Goal: Information Seeking & Learning: Check status

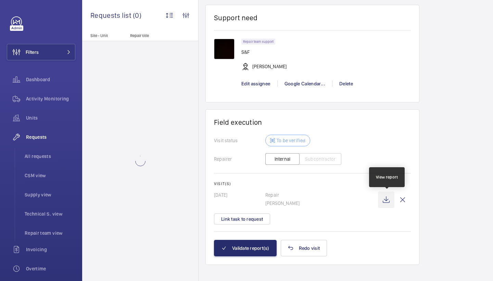
scroll to position [620, 0]
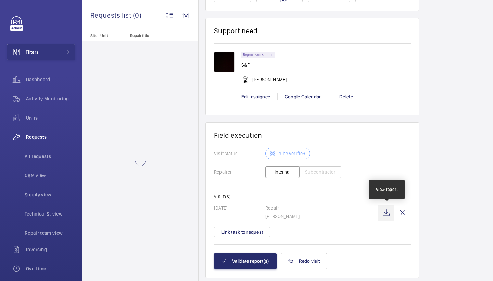
click at [387, 211] on wm-front-icon-button at bounding box center [386, 212] width 16 height 16
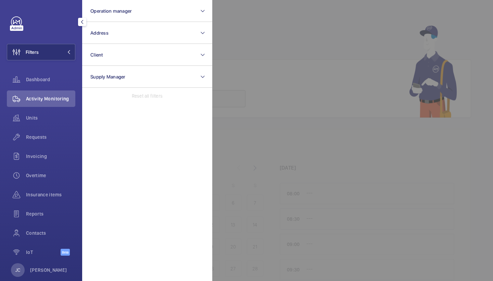
click at [111, 34] on button "Address" at bounding box center [147, 33] width 130 height 22
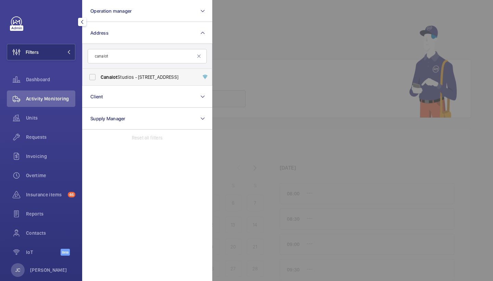
type input "canalot"
click at [126, 78] on span "Canalot Studios - 222 Kensal Road,, LONDON W10 5BN" at bounding box center [148, 77] width 94 height 7
click at [99, 78] on input "Canalot Studios - 222 Kensal Road,, LONDON W10 5BN" at bounding box center [93, 77] width 14 height 14
checkbox input "true"
click at [38, 137] on span "Requests" at bounding box center [50, 137] width 49 height 7
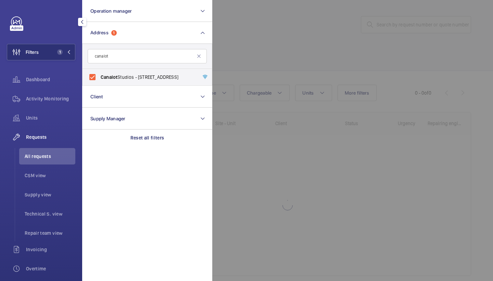
click at [257, 8] on div at bounding box center [458, 140] width 493 height 281
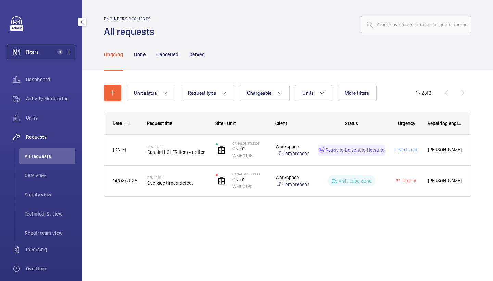
click at [316, 83] on div "Unit status Request type Chargeable Units More filters Request status Urgency R…" at bounding box center [287, 143] width 367 height 139
click at [316, 91] on button "Units" at bounding box center [313, 93] width 37 height 16
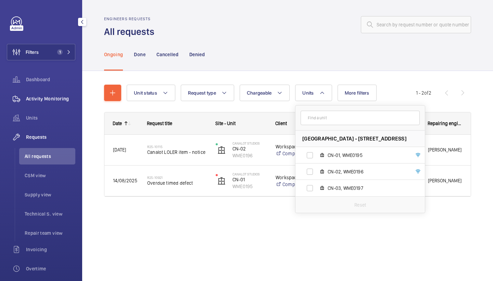
click at [72, 101] on span "Activity Monitoring" at bounding box center [50, 98] width 49 height 7
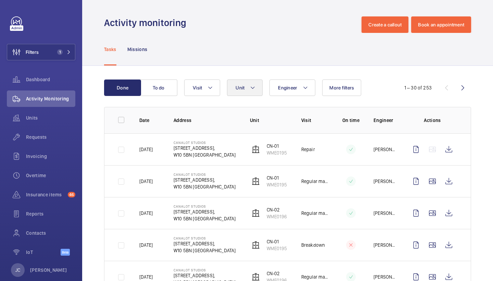
click at [255, 83] on button "Unit" at bounding box center [245, 87] width 36 height 16
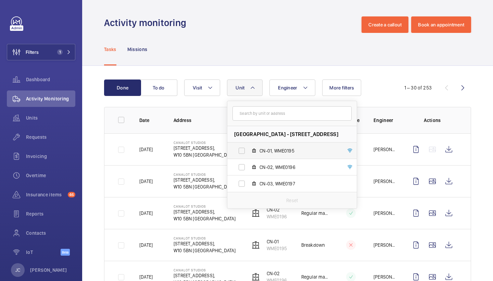
click at [275, 152] on span "CN-01, WME0195" at bounding box center [299, 150] width 79 height 7
click at [249, 152] on input "CN-01, WME0195" at bounding box center [242, 151] width 14 height 14
checkbox input "true"
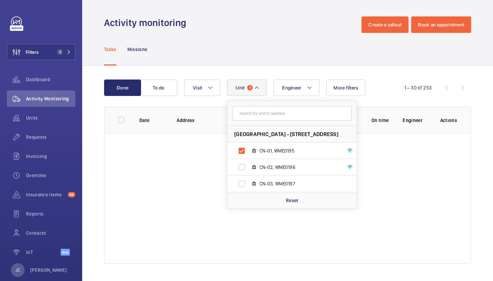
click at [277, 73] on div "Done To do Engineer Unit 1 Canalot Studios - 222 Kensal Road,, W10 5BN LONDON C…" at bounding box center [287, 173] width 411 height 214
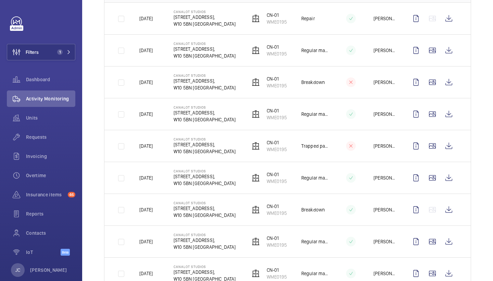
scroll to position [130, 0]
click at [437, 247] on wm-front-icon-button at bounding box center [432, 242] width 16 height 16
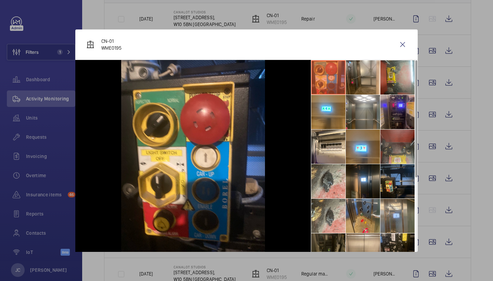
scroll to position [0, 0]
click at [403, 46] on wm-front-icon-button at bounding box center [403, 44] width 16 height 16
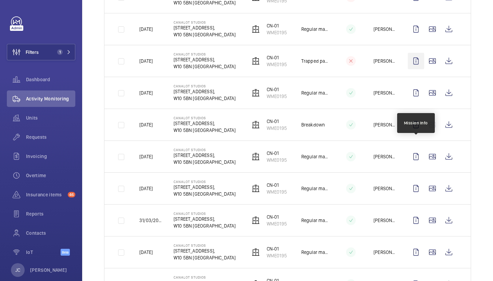
scroll to position [221, 0]
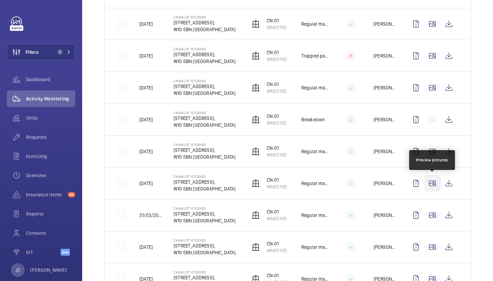
click at [429, 187] on wm-front-icon-button at bounding box center [432, 183] width 16 height 16
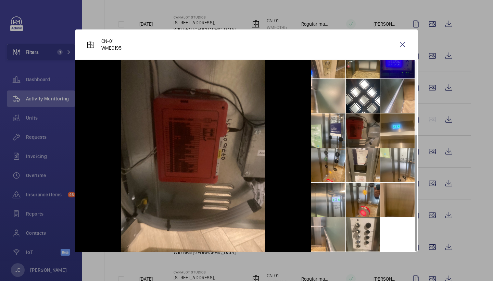
scroll to position [120, 0]
click at [400, 45] on wm-front-icon-button at bounding box center [403, 44] width 16 height 16
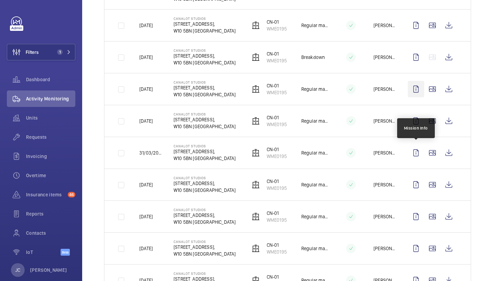
scroll to position [284, 0]
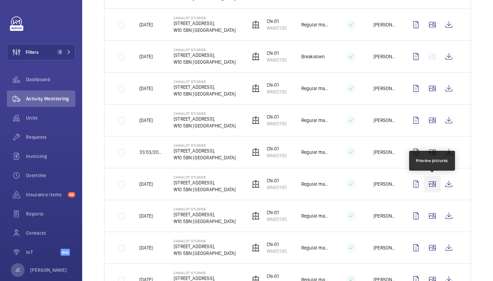
click at [438, 185] on wm-front-icon-button at bounding box center [432, 184] width 16 height 16
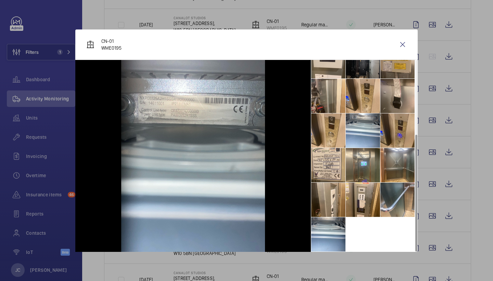
scroll to position [120, 0]
click at [403, 49] on wm-front-icon-button at bounding box center [403, 44] width 16 height 16
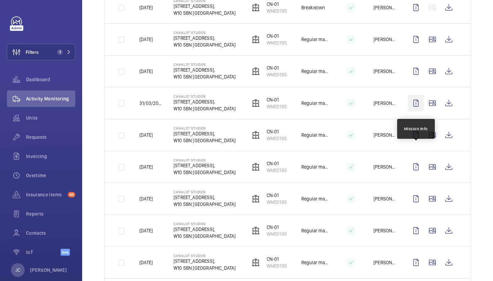
scroll to position [340, 0]
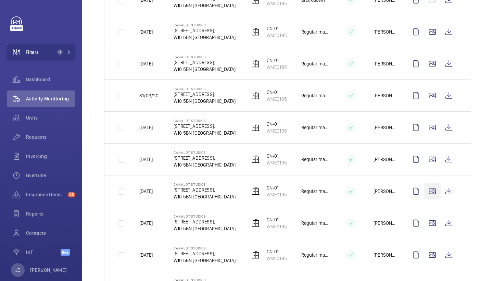
click at [432, 194] on wm-front-icon-button at bounding box center [432, 191] width 16 height 16
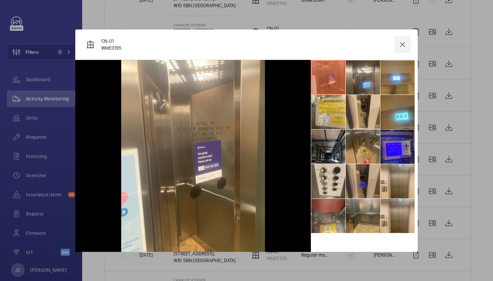
click at [404, 48] on wm-front-icon-button at bounding box center [403, 44] width 16 height 16
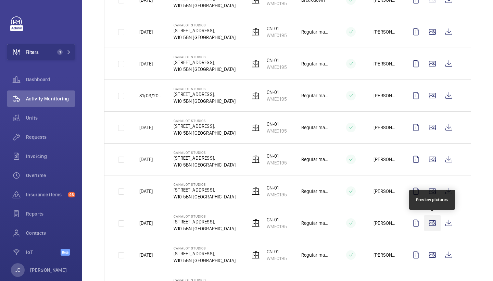
click at [435, 228] on wm-front-icon-button at bounding box center [432, 223] width 16 height 16
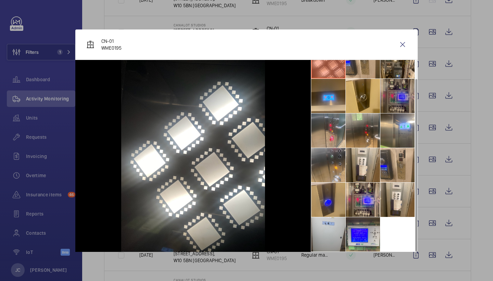
scroll to position [16, 0]
click at [407, 41] on wm-front-icon-button at bounding box center [403, 44] width 16 height 16
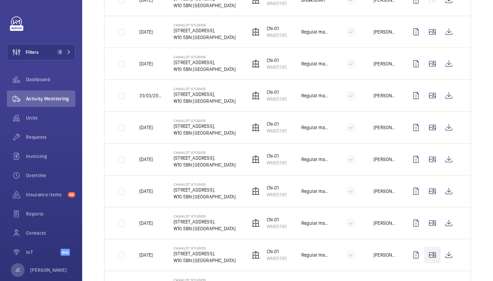
click at [438, 255] on wm-front-icon-button at bounding box center [432, 255] width 16 height 16
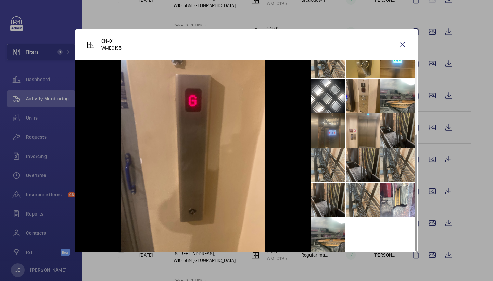
scroll to position [120, 0]
click at [328, 199] on li at bounding box center [328, 200] width 34 height 34
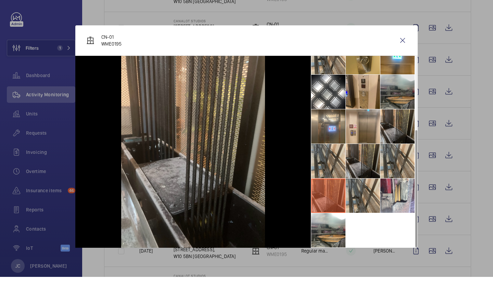
click at [403, 103] on li at bounding box center [397, 96] width 34 height 34
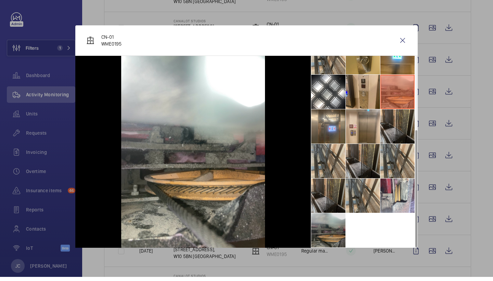
click at [343, 224] on li at bounding box center [328, 234] width 34 height 34
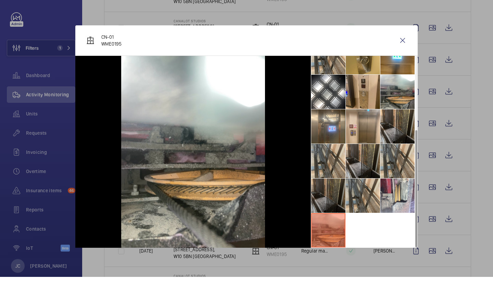
click at [331, 193] on li at bounding box center [328, 200] width 34 height 34
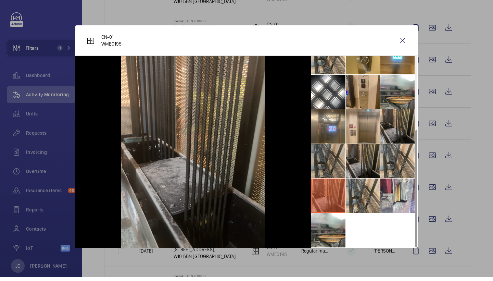
click at [330, 152] on li at bounding box center [328, 165] width 34 height 34
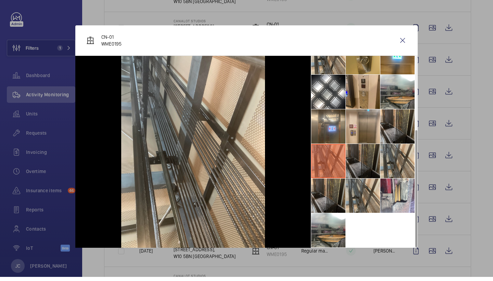
click at [375, 160] on li at bounding box center [363, 165] width 34 height 34
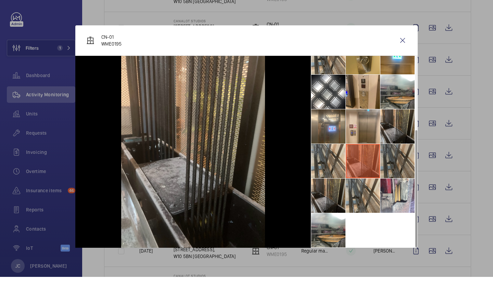
click at [397, 160] on li at bounding box center [397, 165] width 34 height 34
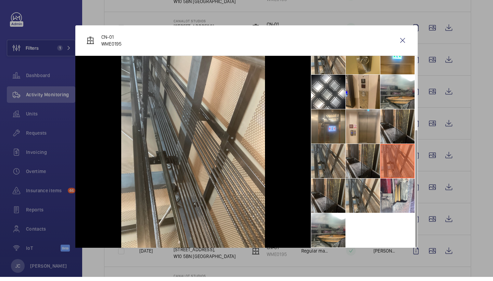
click at [341, 171] on li at bounding box center [328, 165] width 34 height 34
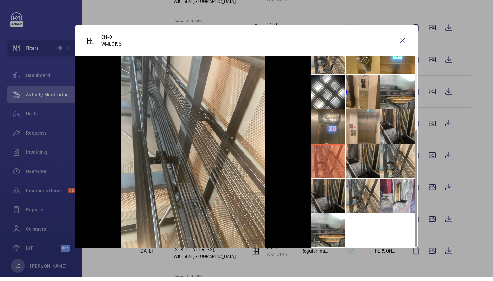
click at [336, 203] on li at bounding box center [328, 200] width 34 height 34
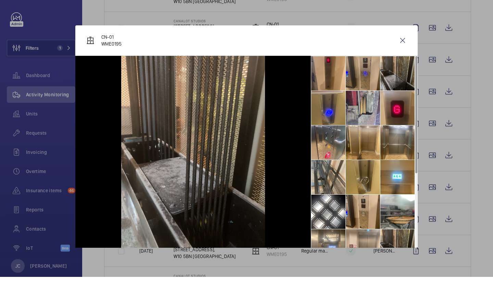
scroll to position [0, 0]
click at [389, 76] on li at bounding box center [397, 77] width 34 height 34
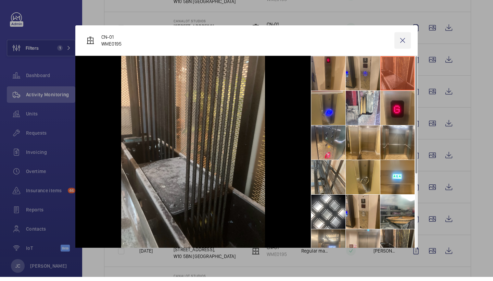
click at [408, 42] on wm-front-icon-button at bounding box center [403, 44] width 16 height 16
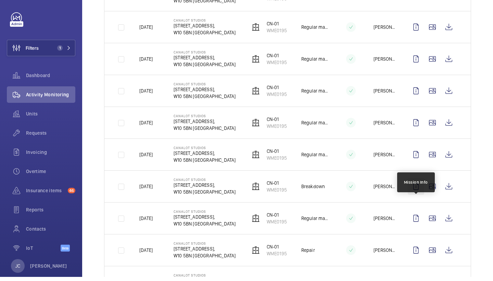
scroll to position [452, 0]
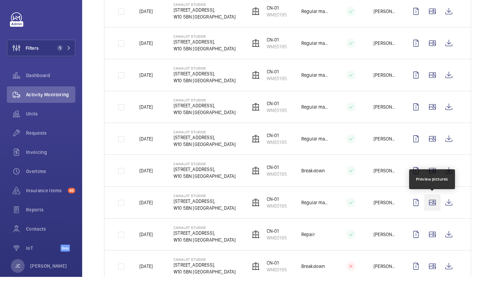
click at [439, 200] on wm-front-icon-button at bounding box center [432, 206] width 16 height 16
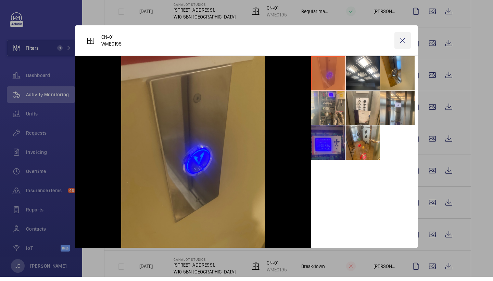
click at [400, 41] on wm-front-icon-button at bounding box center [403, 44] width 16 height 16
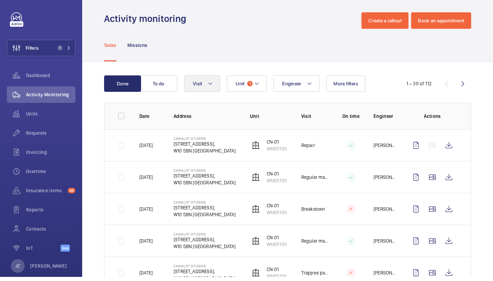
scroll to position [0, 0]
click at [218, 90] on button "Visit" at bounding box center [202, 87] width 36 height 16
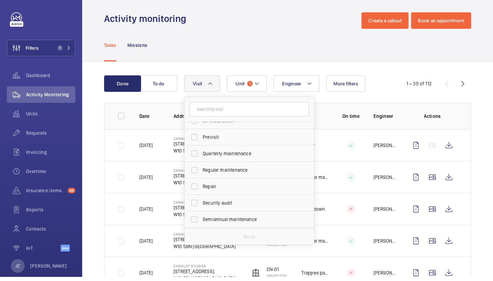
scroll to position [92, 0]
click at [239, 172] on span "Regular maintenance" at bounding box center [250, 173] width 94 height 7
click at [201, 172] on input "Regular maintenance" at bounding box center [195, 174] width 14 height 14
checkbox input "true"
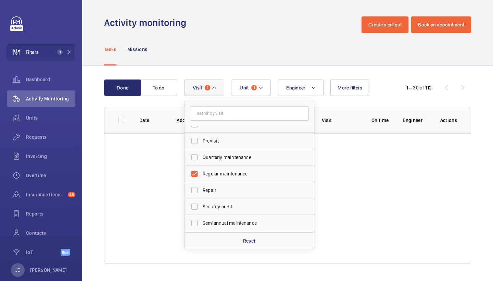
click at [261, 49] on div "Tasks Missions" at bounding box center [287, 49] width 367 height 33
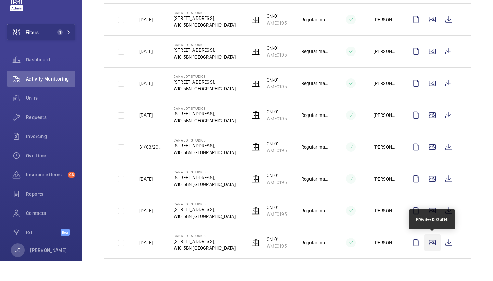
click at [429, 254] on wm-front-icon-button at bounding box center [432, 262] width 16 height 16
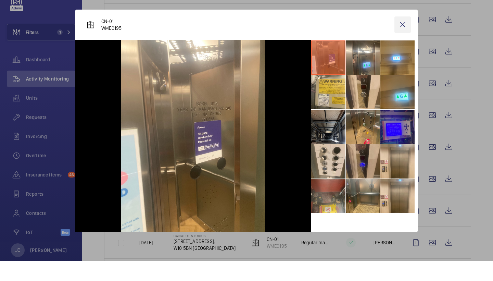
click at [402, 36] on wm-front-icon-button at bounding box center [403, 44] width 16 height 16
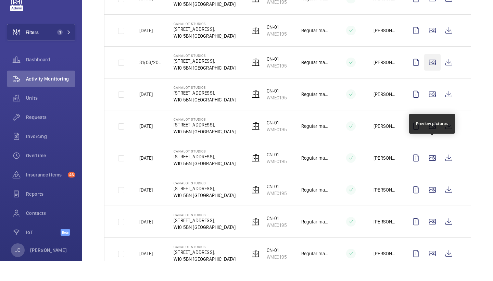
scroll to position [230, 0]
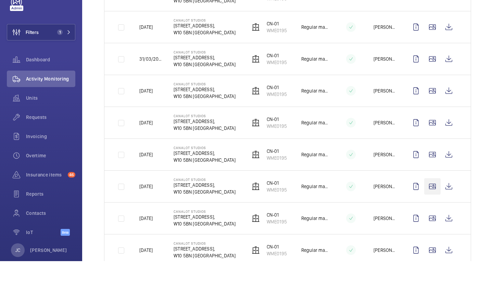
click at [433, 198] on wm-front-icon-button at bounding box center [432, 206] width 16 height 16
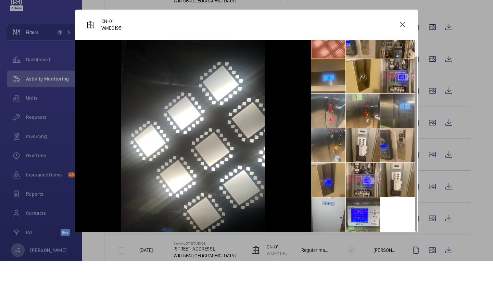
scroll to position [16, 0]
click at [405, 36] on wm-front-icon-button at bounding box center [403, 44] width 16 height 16
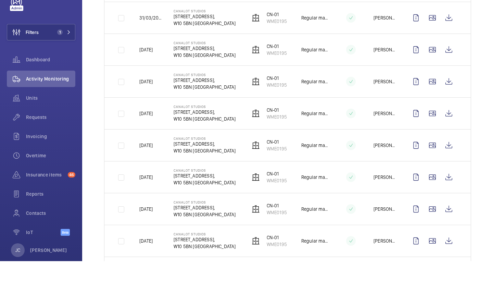
scroll to position [271, 0]
click at [436, 188] on wm-front-icon-button at bounding box center [432, 196] width 16 height 16
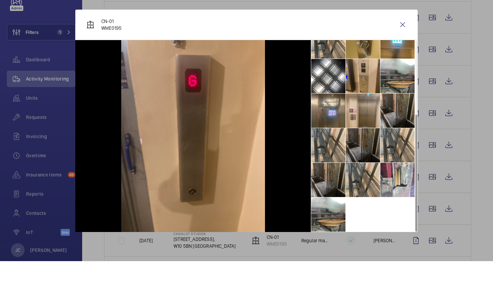
scroll to position [120, 0]
click at [402, 36] on wm-front-icon-button at bounding box center [403, 44] width 16 height 16
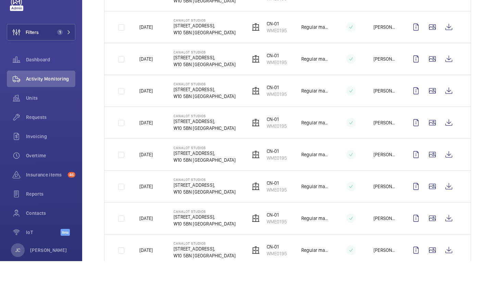
scroll to position [326, 0]
click at [436, 166] on wm-front-icon-button at bounding box center [432, 174] width 16 height 16
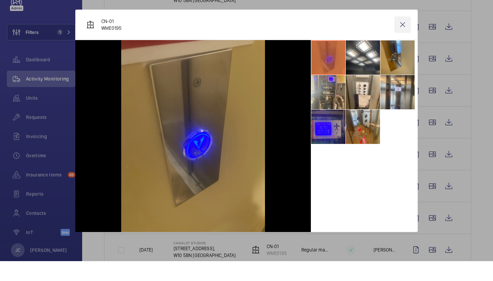
click at [402, 36] on wm-front-icon-button at bounding box center [403, 44] width 16 height 16
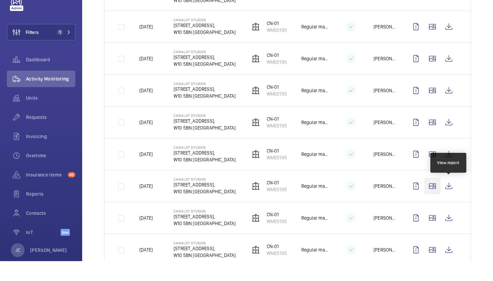
click at [437, 198] on wm-front-icon-button at bounding box center [432, 206] width 16 height 16
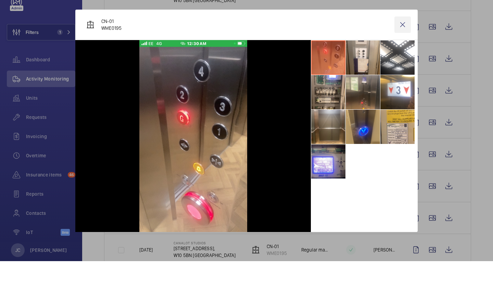
click at [399, 36] on wm-front-icon-button at bounding box center [403, 44] width 16 height 16
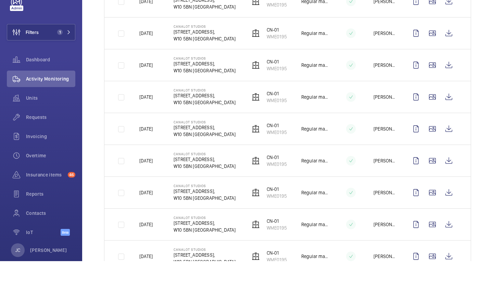
scroll to position [364, 0]
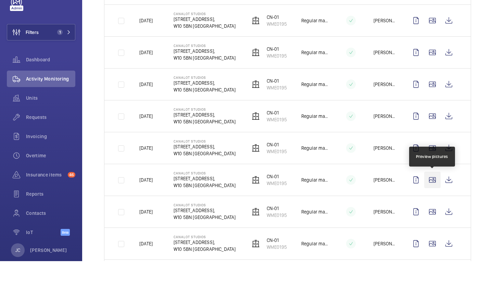
click at [433, 191] on wm-front-icon-button at bounding box center [432, 199] width 16 height 16
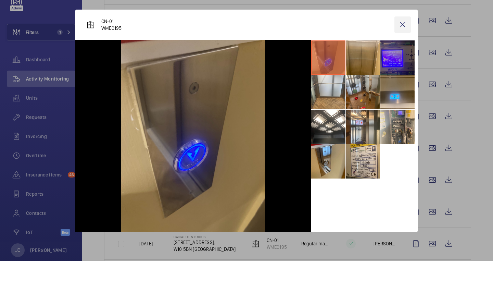
click at [405, 36] on wm-front-icon-button at bounding box center [403, 44] width 16 height 16
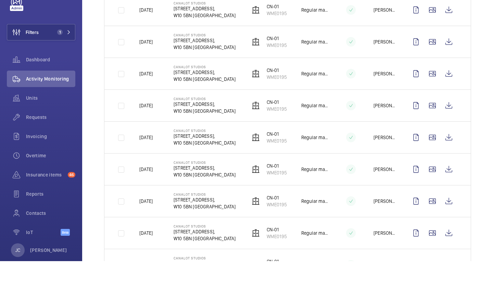
scroll to position [427, 0]
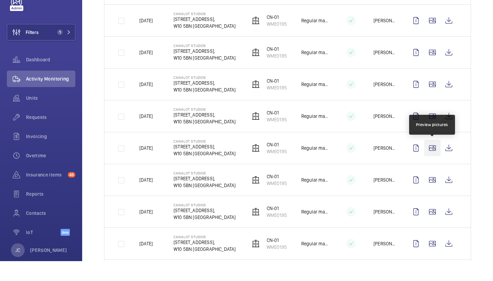
click at [434, 160] on wm-front-icon-button at bounding box center [432, 168] width 16 height 16
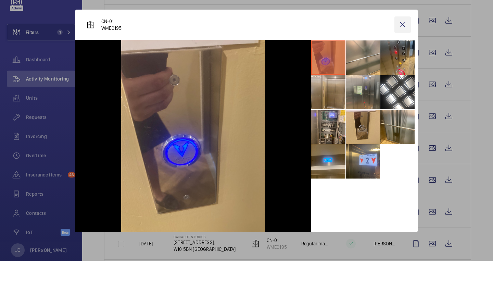
click at [405, 36] on wm-front-icon-button at bounding box center [403, 44] width 16 height 16
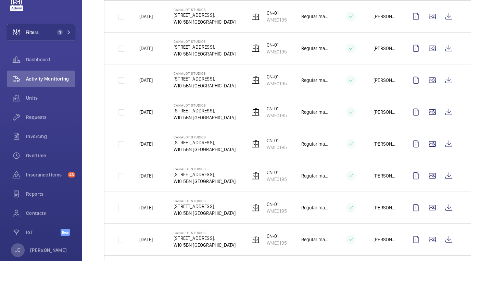
scroll to position [477, 0]
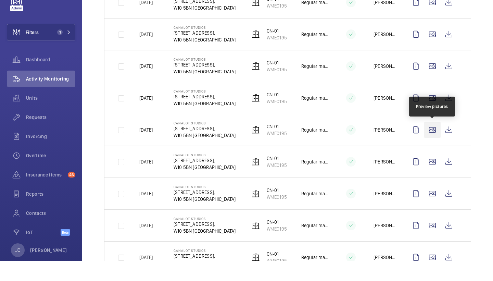
click at [434, 141] on wm-front-icon-button at bounding box center [432, 149] width 16 height 16
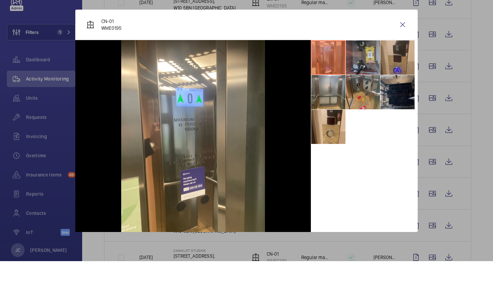
click at [391, 97] on li at bounding box center [397, 112] width 34 height 34
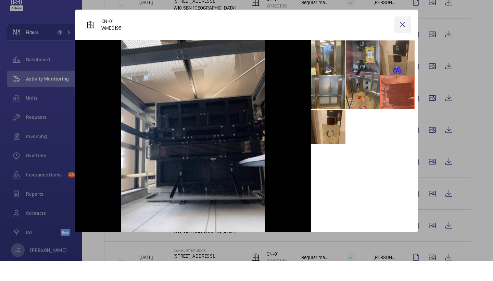
click at [406, 36] on wm-front-icon-button at bounding box center [403, 44] width 16 height 16
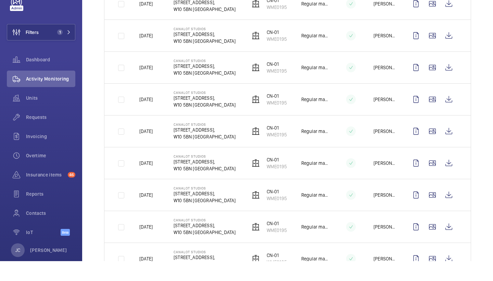
scroll to position [510, 0]
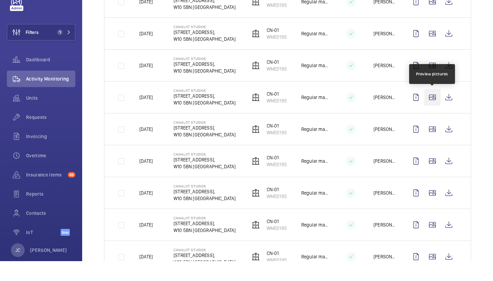
click at [432, 109] on wm-front-icon-button at bounding box center [432, 117] width 16 height 16
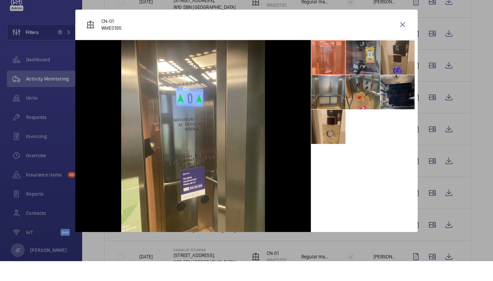
click at [405, 95] on li at bounding box center [397, 112] width 34 height 34
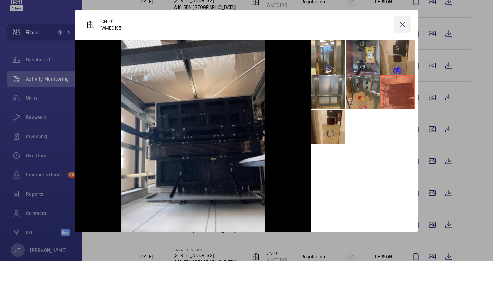
click at [409, 36] on wm-front-icon-button at bounding box center [403, 44] width 16 height 16
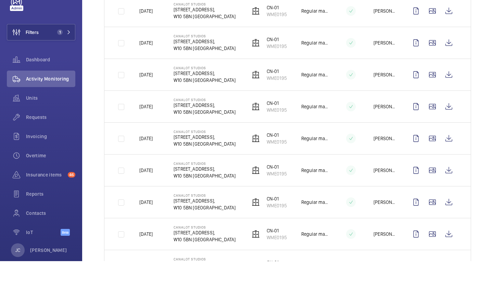
scroll to position [568, 0]
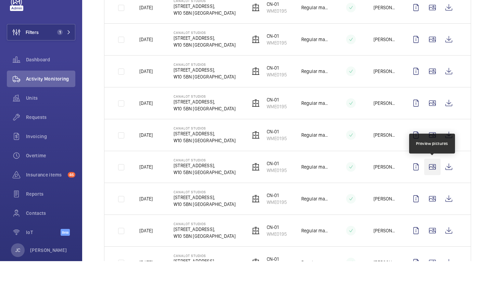
click at [433, 178] on wm-front-icon-button at bounding box center [432, 186] width 16 height 16
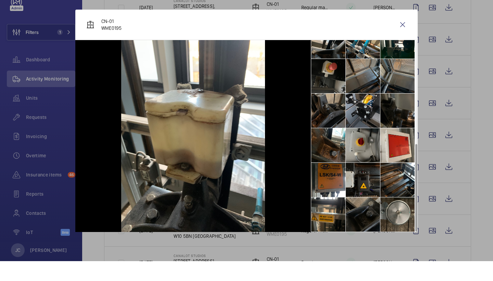
scroll to position [224, 0]
click at [389, 183] on li at bounding box center [397, 200] width 34 height 34
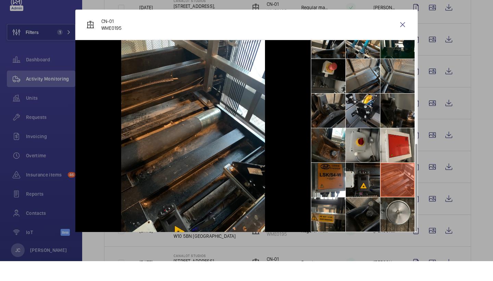
click at [354, 217] on li at bounding box center [363, 234] width 34 height 34
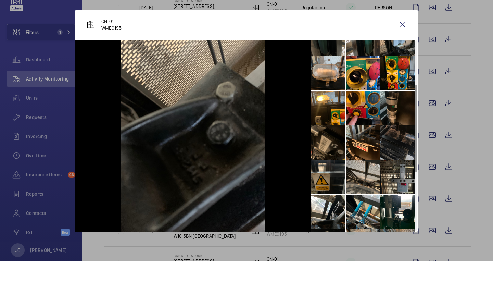
scroll to position [34, 0]
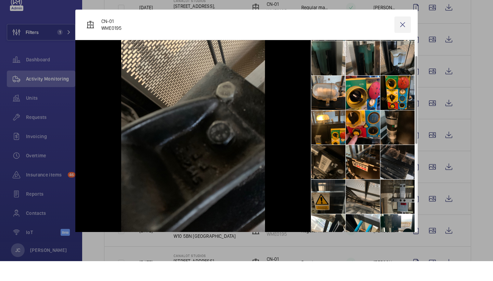
click at [402, 36] on wm-front-icon-button at bounding box center [403, 44] width 16 height 16
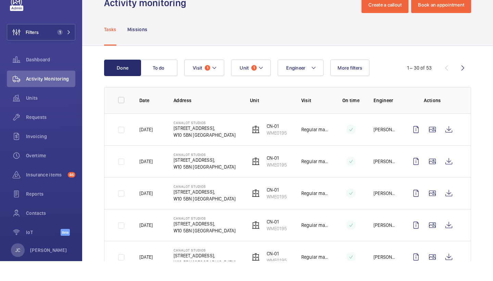
scroll to position [0, 0]
drag, startPoint x: 174, startPoint y: 121, endPoint x: 191, endPoint y: 135, distance: 22.1
click at [191, 140] on div "Canalot Studios 222 Kensal Road, W10 5BN LONDON" at bounding box center [205, 149] width 62 height 18
copy div "Canalot Studios 222 Kensal Road, W10 5BN"
click at [302, 39] on div "Tasks Missions" at bounding box center [287, 49] width 367 height 33
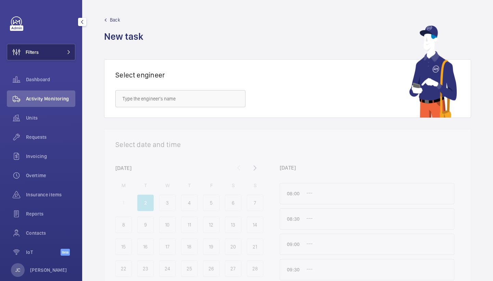
click at [32, 53] on span "Filters" at bounding box center [32, 52] width 13 height 7
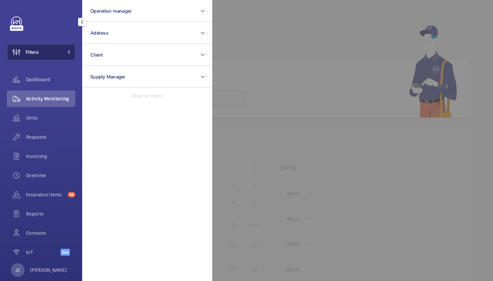
click at [111, 35] on button "Address" at bounding box center [147, 33] width 130 height 22
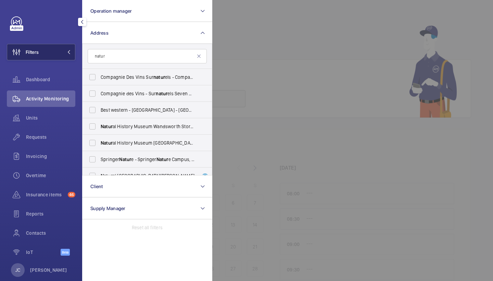
type input "natur"
drag, startPoint x: 32, startPoint y: 53, endPoint x: 114, endPoint y: 126, distance: 109.8
click at [114, 126] on span "Natur al History Museum Wandsworth Storage Facility - Kimber Road, LONDON SW18 …" at bounding box center [148, 126] width 94 height 7
click at [99, 126] on input "Natur al History Museum Wandsworth Storage Facility - Kimber Road, LONDON SW18 …" at bounding box center [93, 127] width 14 height 14
checkbox input "true"
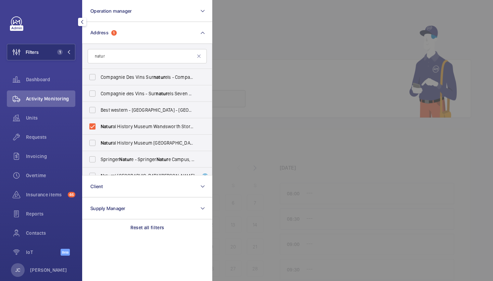
click at [61, 103] on div "Activity Monitoring" at bounding box center [41, 98] width 68 height 16
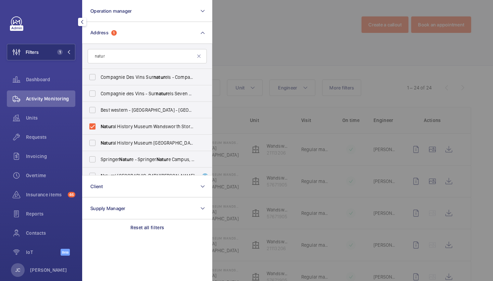
click at [291, 60] on div at bounding box center [458, 140] width 493 height 281
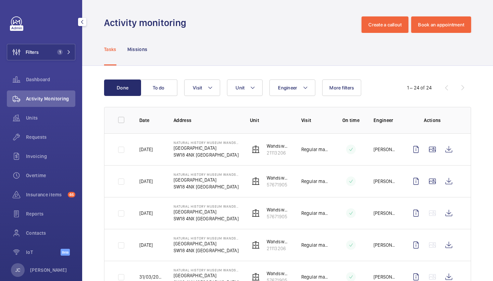
scroll to position [78, 0]
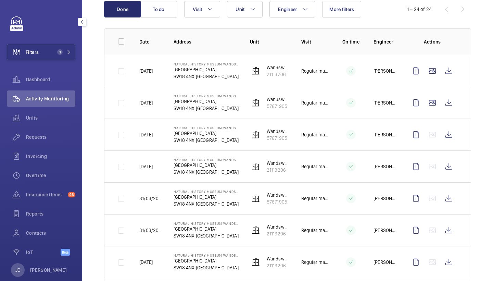
click at [66, 103] on div "Activity Monitoring" at bounding box center [41, 98] width 68 height 16
click at [71, 52] on mat-icon at bounding box center [69, 52] width 4 height 4
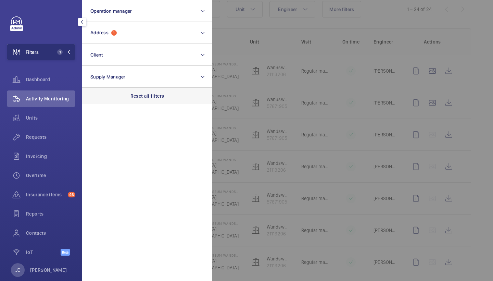
click at [144, 97] on p "Reset all filters" at bounding box center [147, 95] width 34 height 7
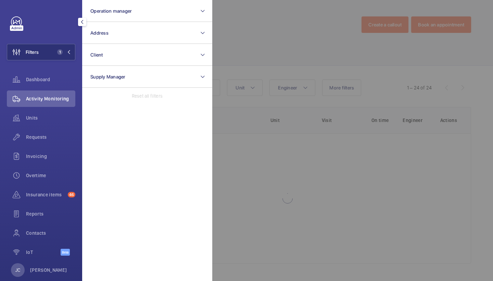
click at [305, 55] on div at bounding box center [458, 140] width 493 height 281
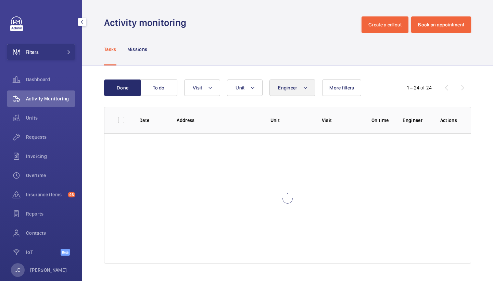
click at [304, 83] on button "Engineer" at bounding box center [293, 87] width 46 height 16
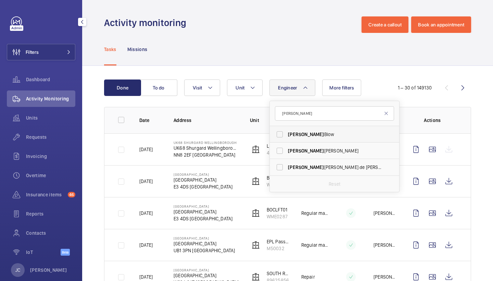
type input "Alex"
drag, startPoint x: 300, startPoint y: 138, endPoint x: 299, endPoint y: 170, distance: 31.9
click at [299, 170] on span "Alex Nicola de Paula Pirozzolo" at bounding box center [335, 167] width 94 height 7
click at [287, 170] on input "Alex Nicola de Paula Pirozzolo" at bounding box center [280, 167] width 14 height 14
checkbox input "true"
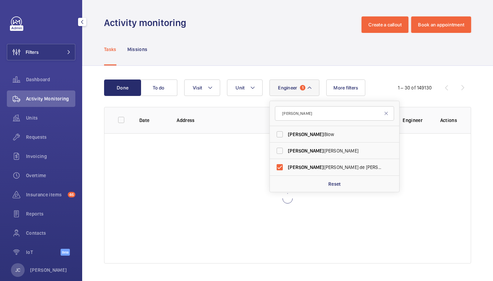
click at [287, 50] on div "Tasks Missions" at bounding box center [287, 49] width 367 height 33
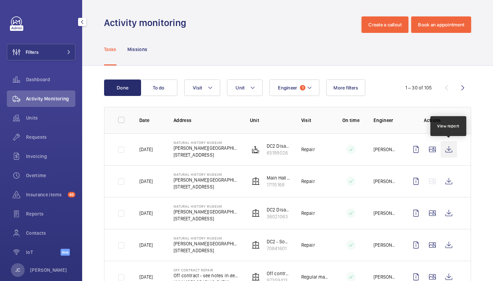
click at [441, 153] on wm-front-icon-button at bounding box center [449, 149] width 16 height 16
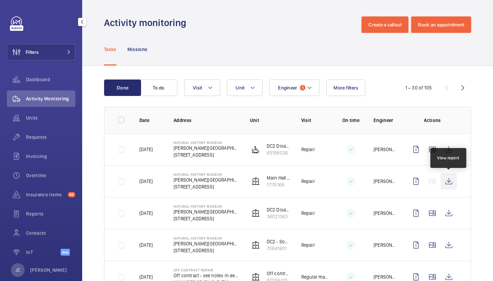
click at [448, 176] on wm-front-icon-button at bounding box center [449, 181] width 16 height 16
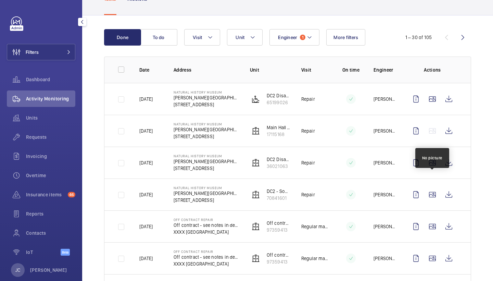
scroll to position [55, 0]
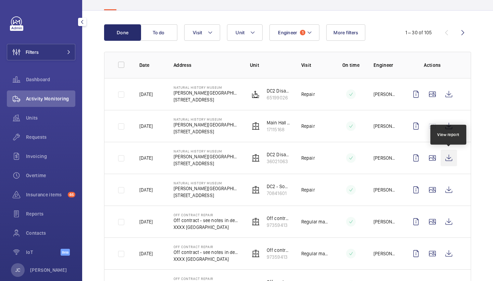
click at [451, 164] on wm-front-icon-button at bounding box center [449, 158] width 16 height 16
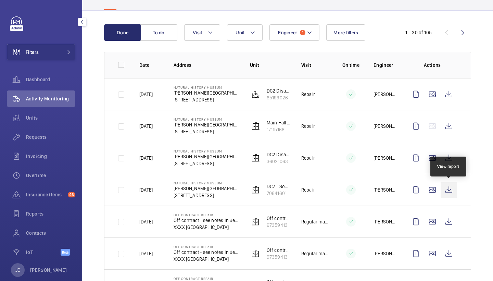
click at [443, 190] on wm-front-icon-button at bounding box center [449, 190] width 16 height 16
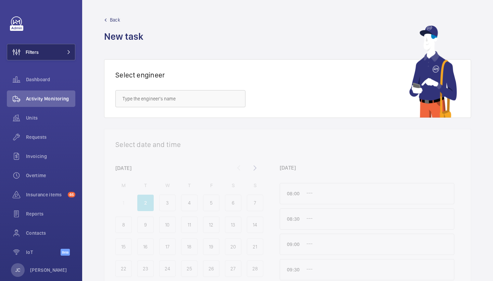
drag, startPoint x: 322, startPoint y: 4, endPoint x: 43, endPoint y: 55, distance: 283.3
click at [43, 55] on button "Filters" at bounding box center [41, 52] width 68 height 16
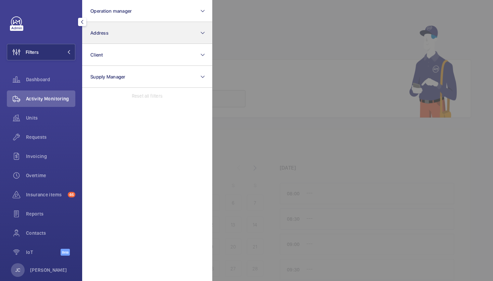
click at [110, 33] on button "Address" at bounding box center [147, 33] width 130 height 22
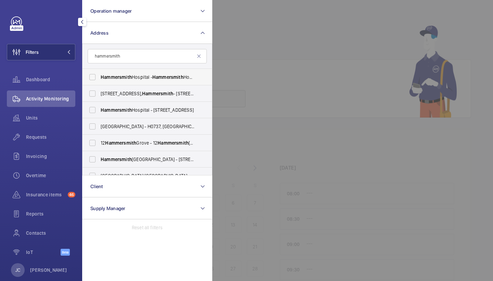
type input "hammersmith"
click at [118, 80] on span "[GEOGRAPHIC_DATA] - [GEOGRAPHIC_DATA], [STREET_ADDRESS]" at bounding box center [148, 77] width 94 height 7
click at [99, 80] on input "[GEOGRAPHIC_DATA] - [GEOGRAPHIC_DATA], [STREET_ADDRESS]" at bounding box center [93, 77] width 14 height 14
checkbox input "true"
click at [51, 137] on span "Requests" at bounding box center [50, 137] width 49 height 7
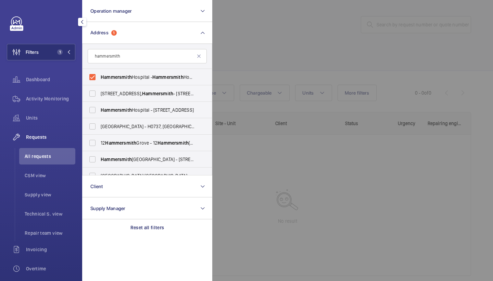
click at [338, 64] on div at bounding box center [458, 140] width 493 height 281
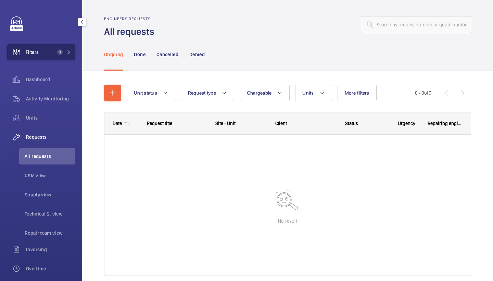
click at [70, 52] on mat-icon at bounding box center [69, 52] width 4 height 4
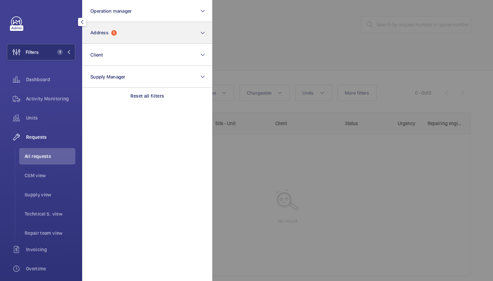
click at [115, 42] on button "Address 1" at bounding box center [147, 33] width 130 height 22
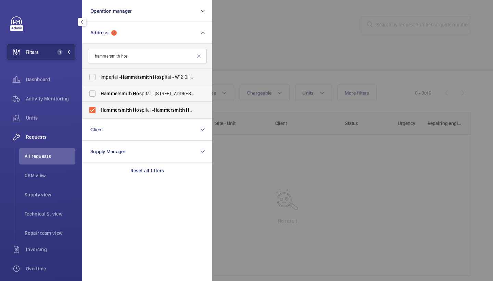
type input "hammersmith hos"
click at [146, 89] on label "Hammersmith Hos pital - [STREET_ADDRESS]" at bounding box center [142, 93] width 119 height 16
click at [99, 89] on input "Hammersmith Hos pital - [STREET_ADDRESS]" at bounding box center [93, 94] width 14 height 14
checkbox input "true"
click at [167, 80] on span "Imperial - Hammersmith Hos pital - W12 0HS, [GEOGRAPHIC_DATA] 0HS" at bounding box center [148, 77] width 94 height 7
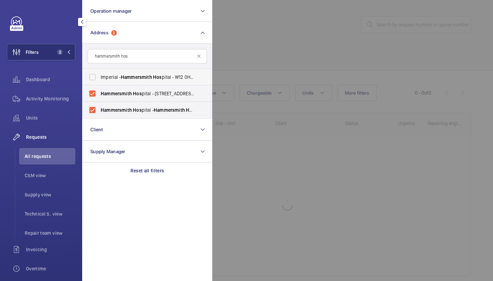
click at [99, 80] on input "Imperial - Hammersmith Hos pital - W12 0HS, [GEOGRAPHIC_DATA] 0HS" at bounding box center [93, 77] width 14 height 14
checkbox input "true"
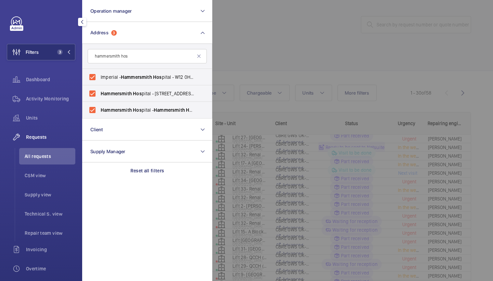
click at [264, 55] on div at bounding box center [458, 140] width 493 height 281
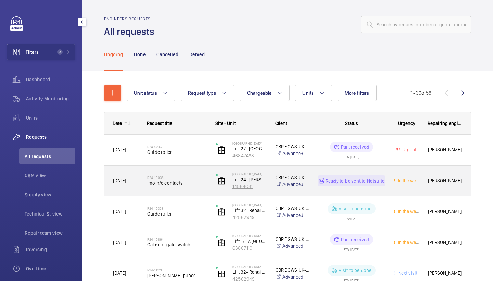
scroll to position [18, 0]
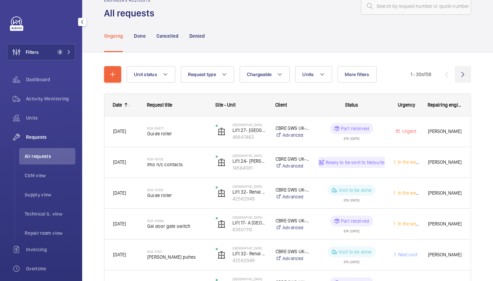
click at [464, 69] on wm-front-icon-button at bounding box center [463, 74] width 16 height 16
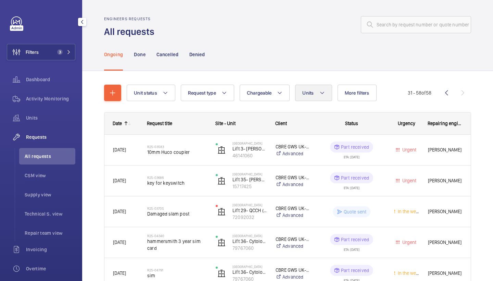
click at [320, 97] on button "Units" at bounding box center [313, 93] width 37 height 16
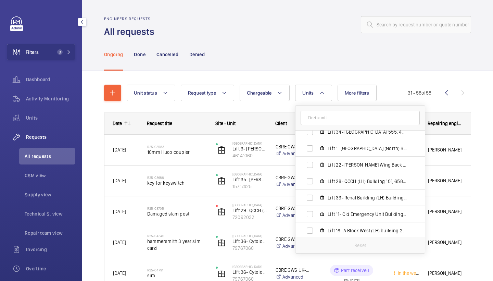
scroll to position [742, 0]
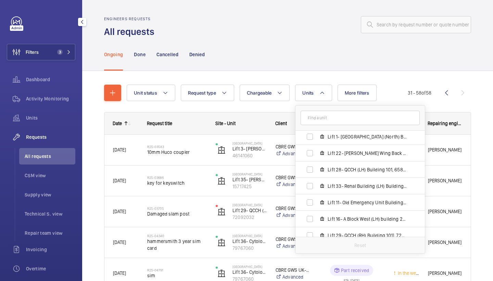
click at [356, 53] on div "Ongoing Done Cancelled Denied" at bounding box center [287, 54] width 367 height 33
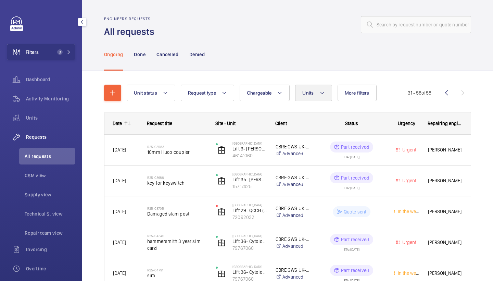
scroll to position [0, 0]
click at [305, 89] on button "Units" at bounding box center [313, 93] width 37 height 16
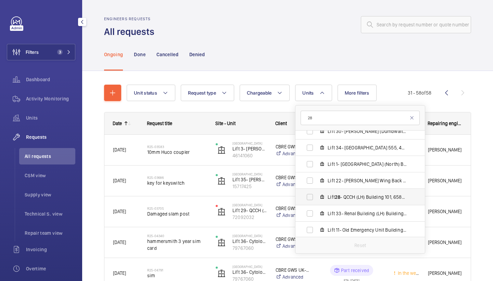
scroll to position [716, 0]
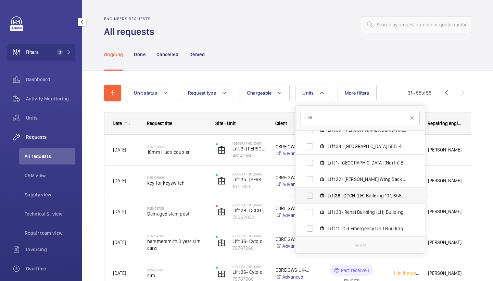
type input "28"
click at [363, 196] on span "Lift 28 - QCCH (LH) Building 101, 65820163" at bounding box center [367, 195] width 79 height 7
click at [317, 196] on input "Lift 28 - QCCH (LH) Building 101, 65820163" at bounding box center [310, 196] width 14 height 14
checkbox input "true"
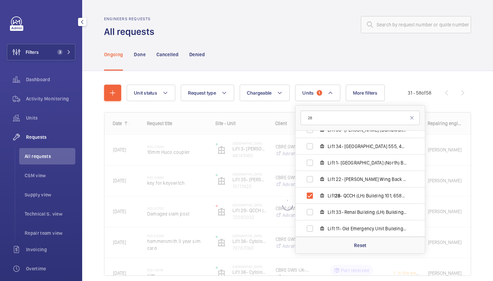
click at [314, 58] on div "Ongoing Done Cancelled Denied" at bounding box center [287, 54] width 367 height 33
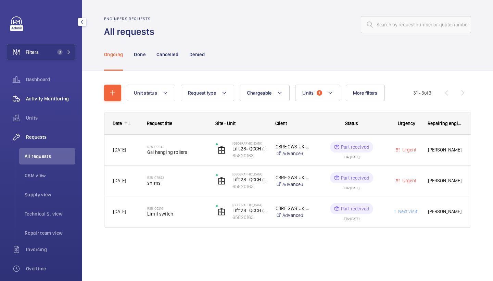
click at [69, 93] on div "Activity Monitoring" at bounding box center [41, 98] width 68 height 16
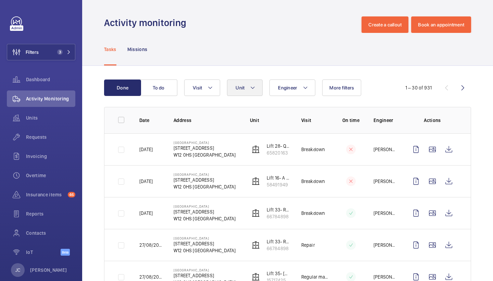
click at [248, 84] on button "Unit" at bounding box center [245, 87] width 36 height 16
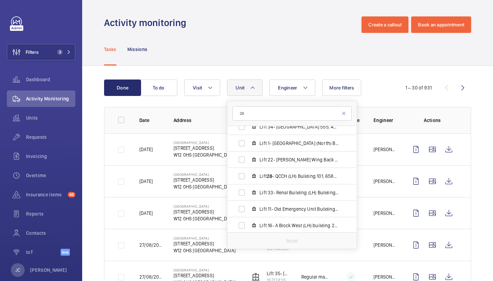
scroll to position [747, 0]
type input "28"
click at [272, 159] on span "28" at bounding box center [269, 159] width 5 height 5
click at [249, 159] on input "Lift 28 - QCCH (LH) Building 101, 65820163" at bounding box center [242, 160] width 14 height 14
checkbox input "true"
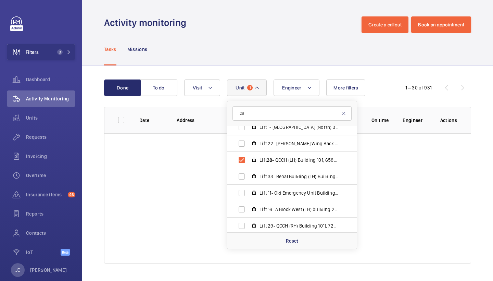
click at [261, 50] on div "Tasks Missions" at bounding box center [287, 49] width 367 height 33
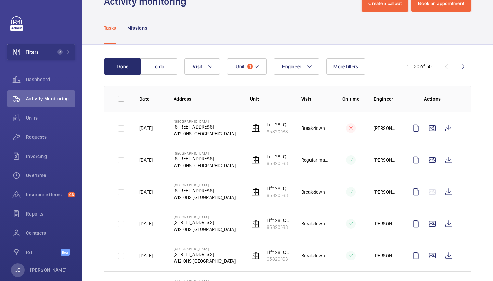
scroll to position [23, 0]
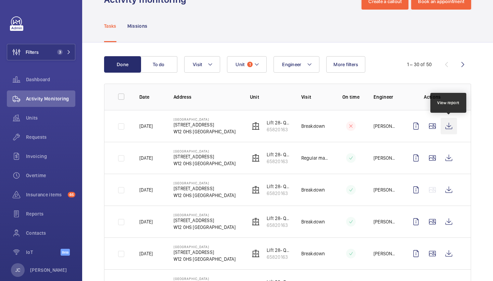
click at [452, 124] on wm-front-icon-button at bounding box center [449, 126] width 16 height 16
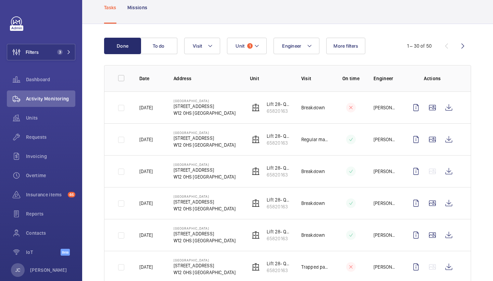
scroll to position [43, 0]
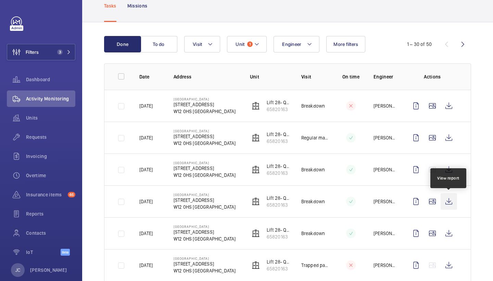
click at [451, 203] on wm-front-icon-button at bounding box center [449, 201] width 16 height 16
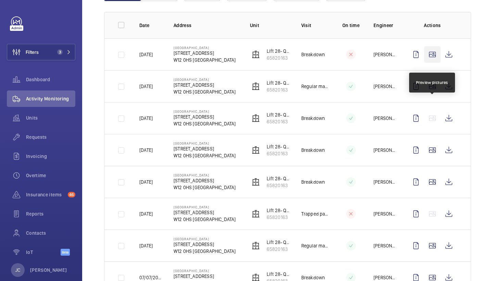
scroll to position [96, 0]
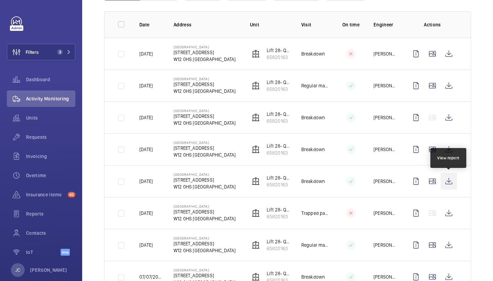
click at [449, 181] on wm-front-icon-button at bounding box center [449, 181] width 16 height 16
click at [33, 136] on span "Requests" at bounding box center [50, 137] width 49 height 7
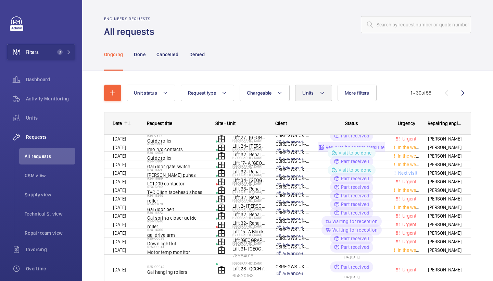
click at [308, 87] on button "Units" at bounding box center [313, 93] width 37 height 16
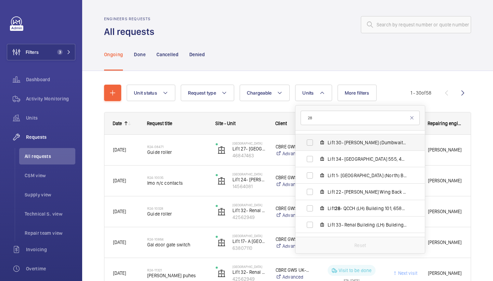
scroll to position [712, 0]
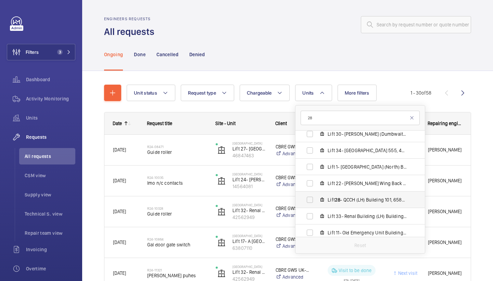
type input "28"
click at [349, 200] on span "Lift 28 - QCCH (LH) Building 101, 65820163" at bounding box center [367, 199] width 79 height 7
click at [317, 200] on input "Lift 28 - QCCH (LH) Building 101, 65820163" at bounding box center [310, 200] width 14 height 14
checkbox input "true"
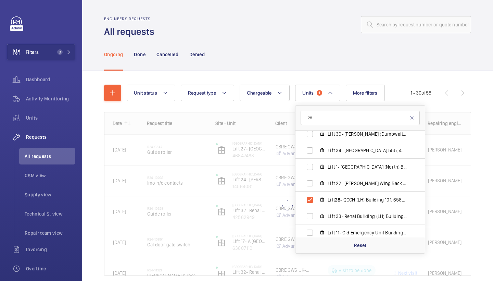
click at [296, 45] on div "Ongoing Done Cancelled Denied" at bounding box center [287, 54] width 367 height 33
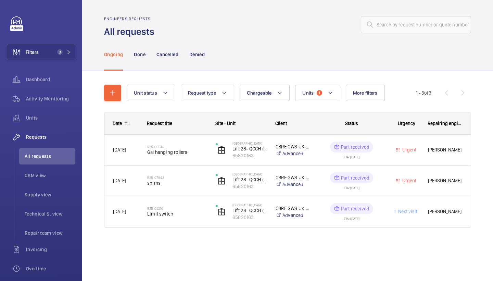
click at [150, 53] on nav "Ongoing Done Cancelled Denied" at bounding box center [154, 54] width 101 height 33
click at [142, 54] on p "Done" at bounding box center [139, 54] width 11 height 7
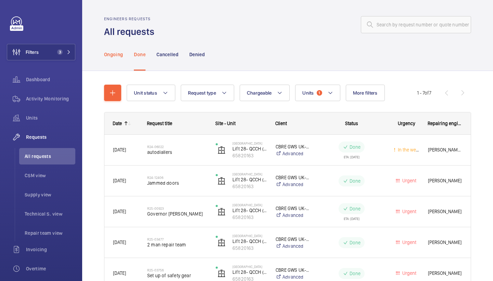
click at [118, 56] on p "Ongoing" at bounding box center [113, 54] width 19 height 7
